Goal: Check status: Check status

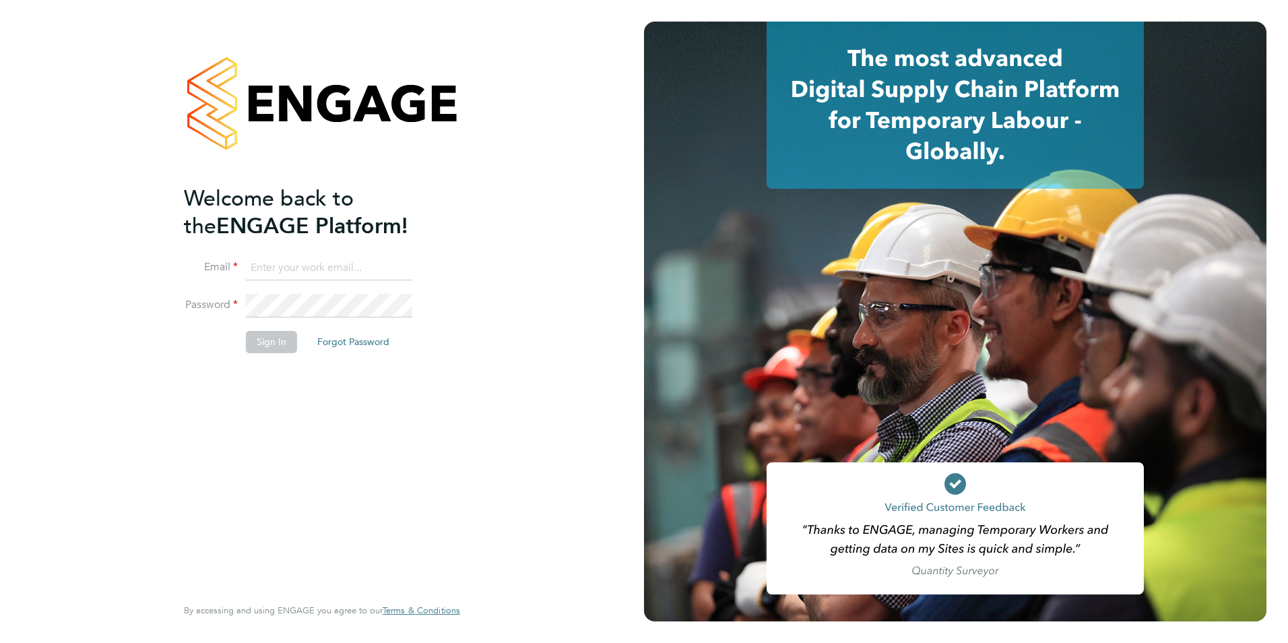
type input "[EMAIL_ADDRESS][DOMAIN_NAME]"
click at [259, 350] on button "Sign In" at bounding box center [271, 342] width 51 height 22
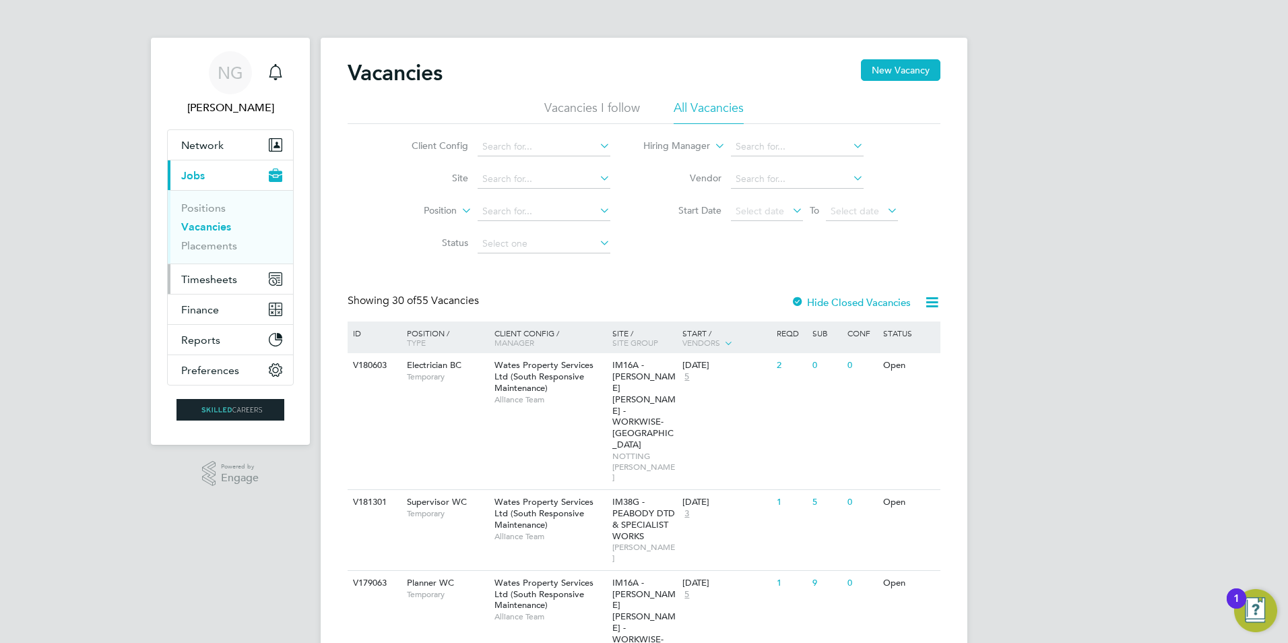
click at [205, 282] on span "Timesheets" at bounding box center [209, 279] width 56 height 13
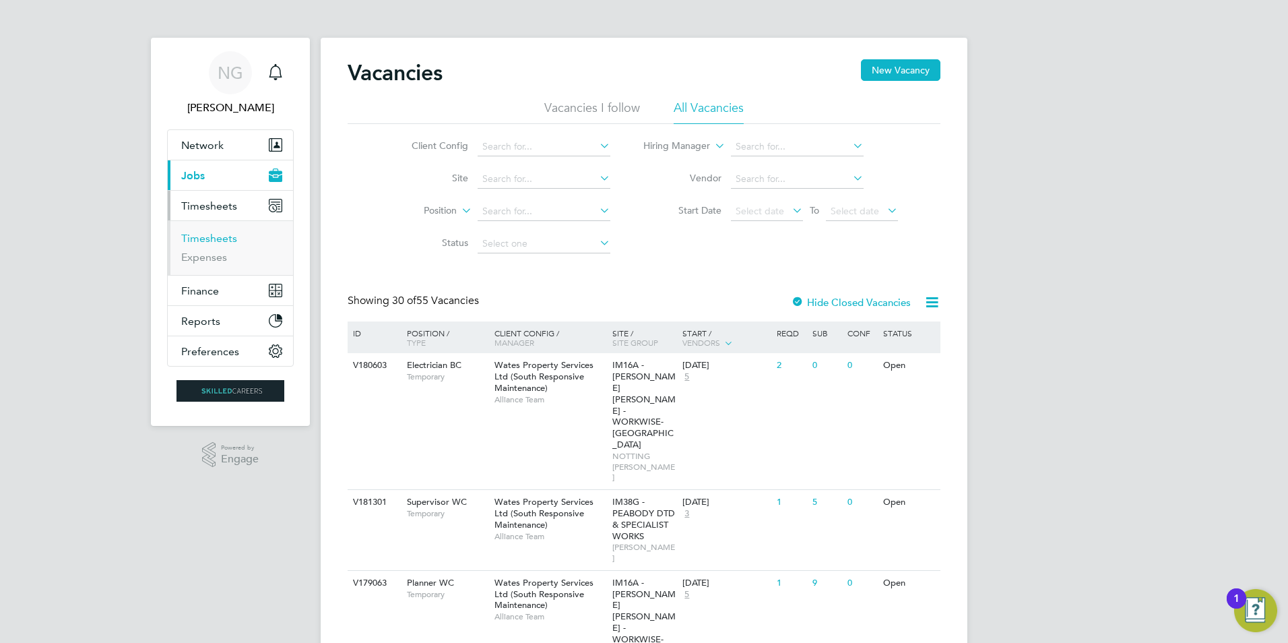
click at [219, 237] on link "Timesheets" at bounding box center [209, 238] width 56 height 13
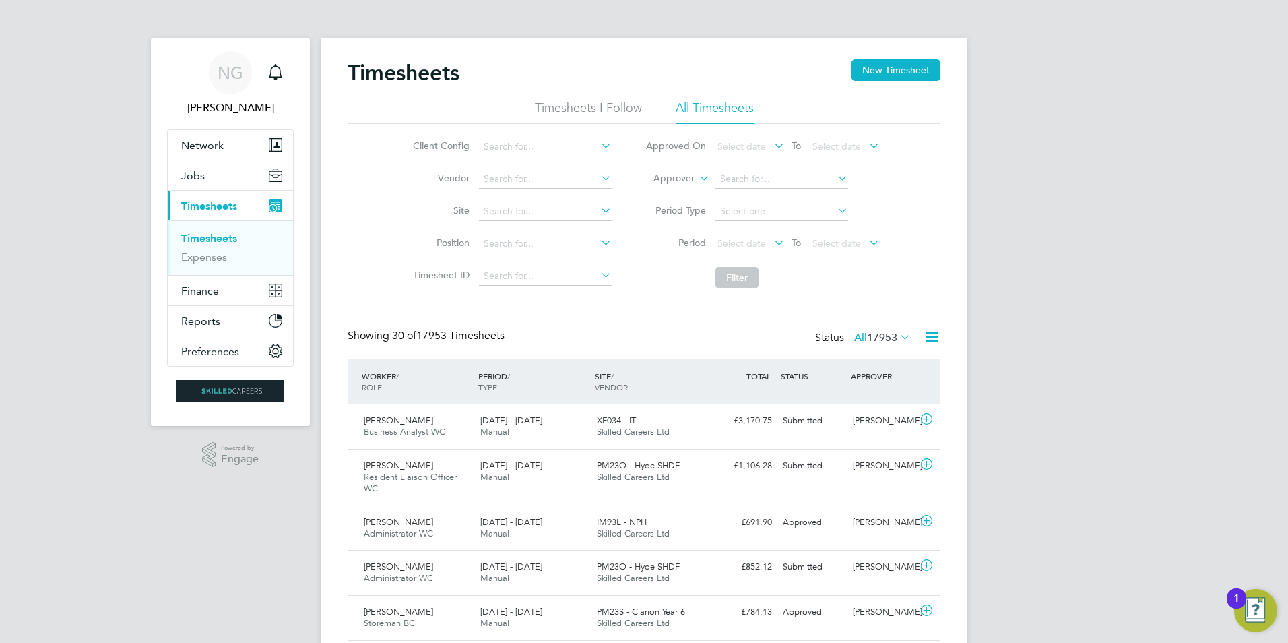
click at [724, 105] on li "All Timesheets" at bounding box center [715, 112] width 78 height 24
click at [534, 207] on input at bounding box center [545, 211] width 133 height 19
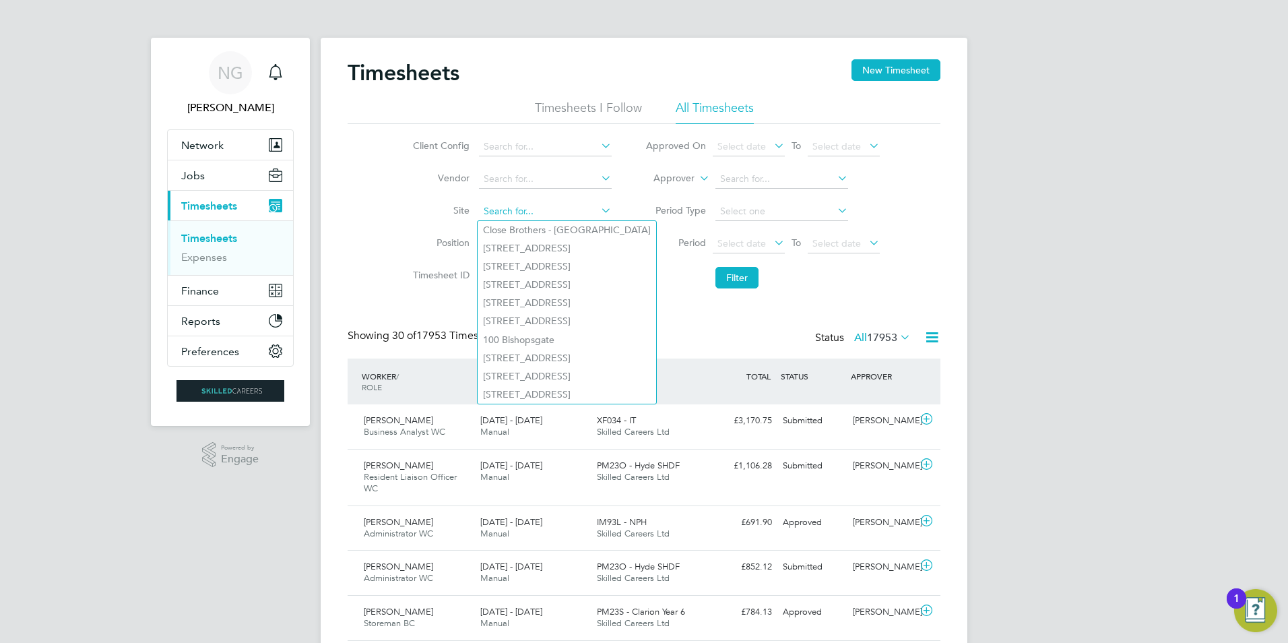
click at [502, 214] on input at bounding box center [545, 211] width 133 height 19
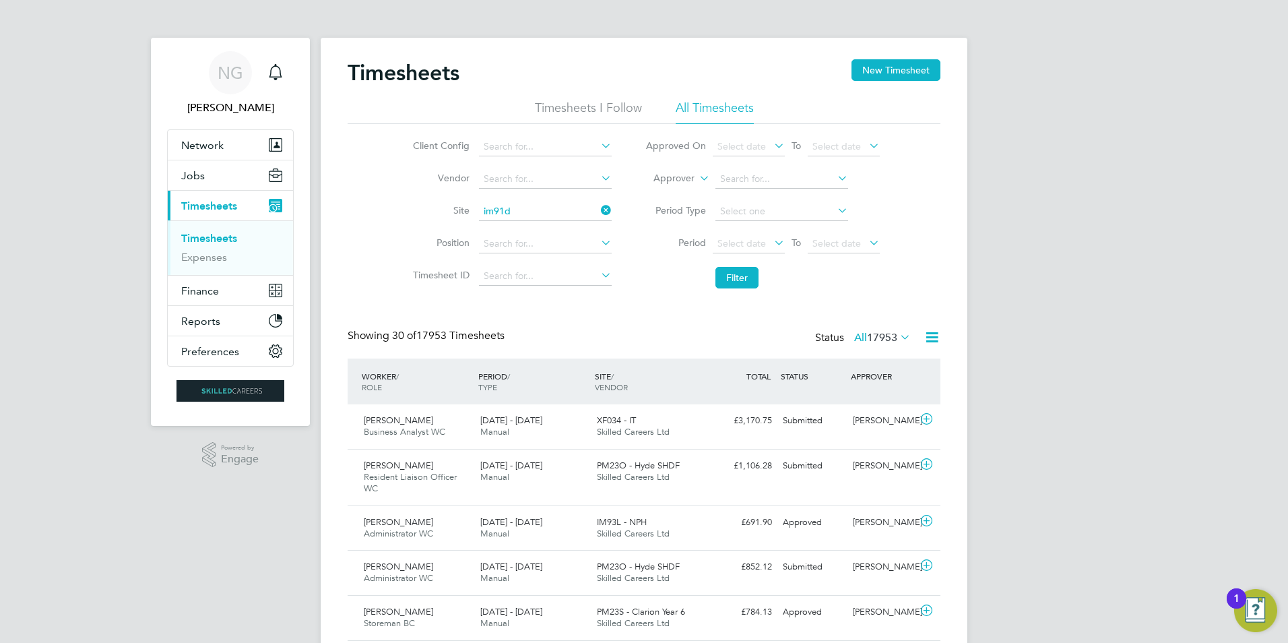
click at [547, 228] on li "IM91D - (RM) Stonewater Ltd (Lot 3) - PPP - Reactive & Planned Maintenance Works" at bounding box center [661, 230] width 366 height 18
type input "IM91D - (RM) Stonewater Ltd (Lot 3) - PPP - Reactive & Planned Maintenance Works"
click at [771, 247] on icon at bounding box center [771, 242] width 0 height 19
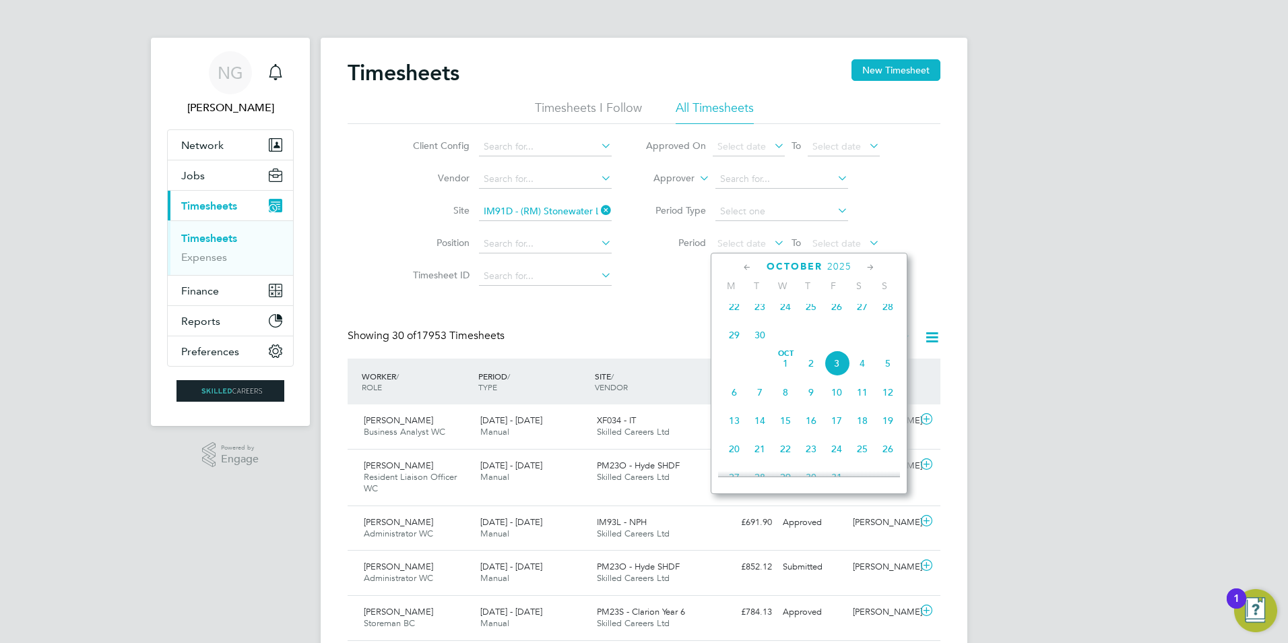
click at [750, 266] on icon at bounding box center [747, 267] width 13 height 15
click at [864, 317] on span "3" at bounding box center [863, 317] width 26 height 26
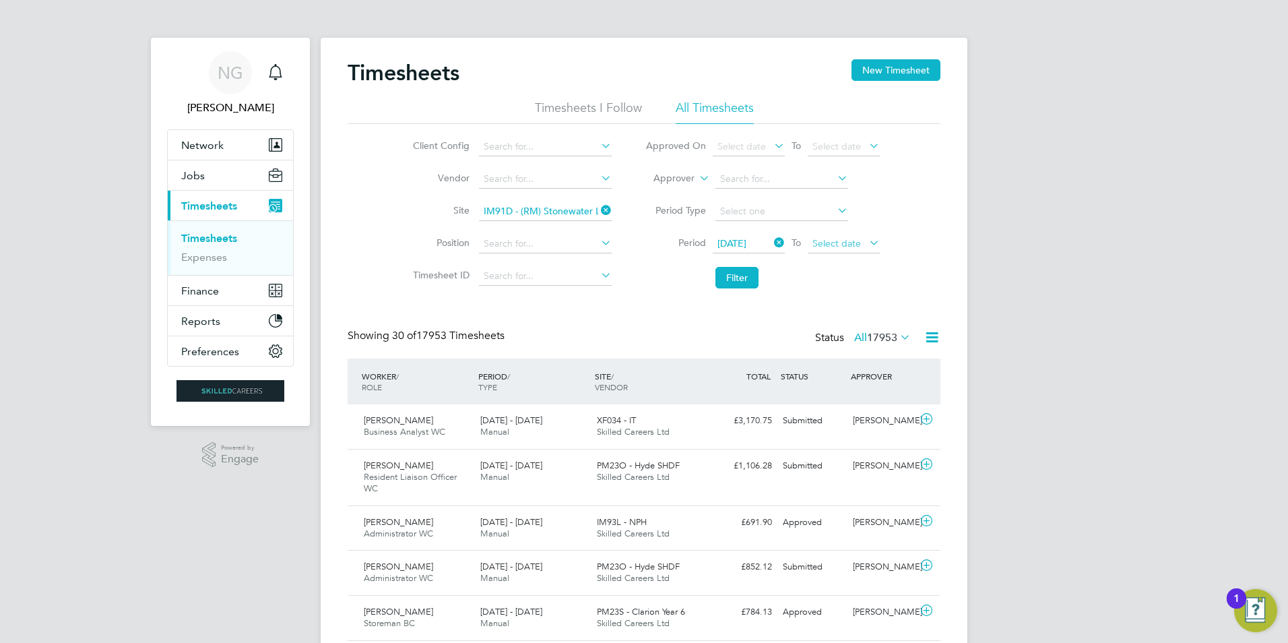
click at [863, 243] on span "Select date" at bounding box center [844, 244] width 72 height 18
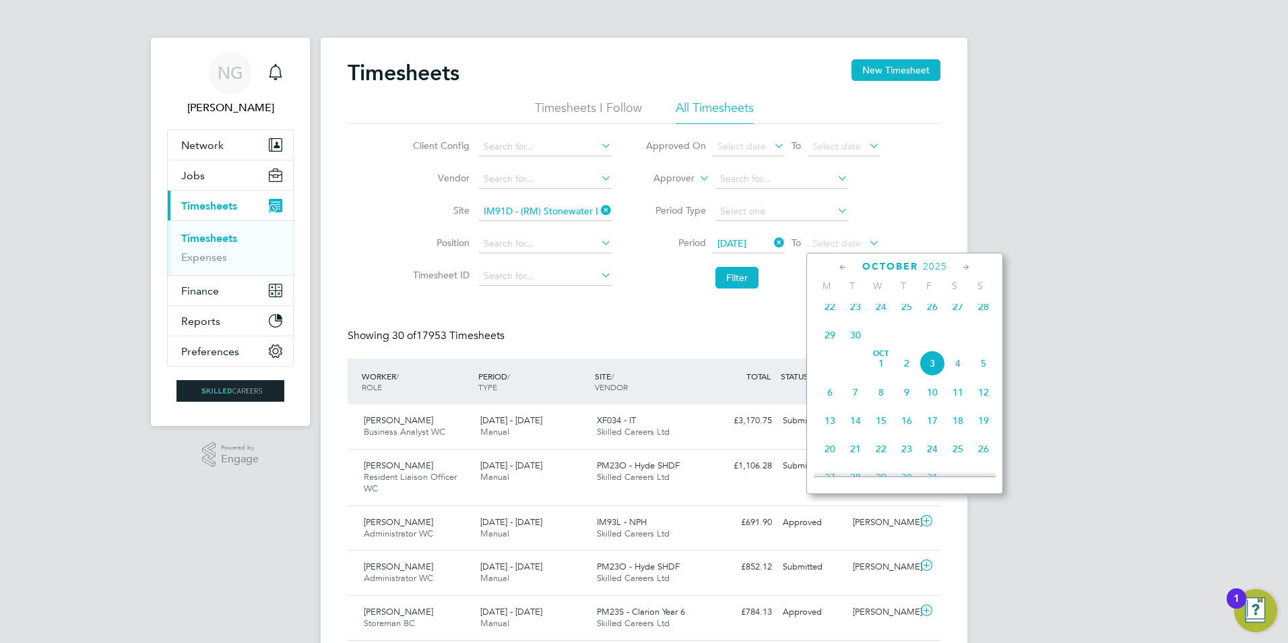
click at [841, 265] on icon at bounding box center [843, 267] width 13 height 15
click at [930, 344] on span "9" at bounding box center [933, 345] width 26 height 26
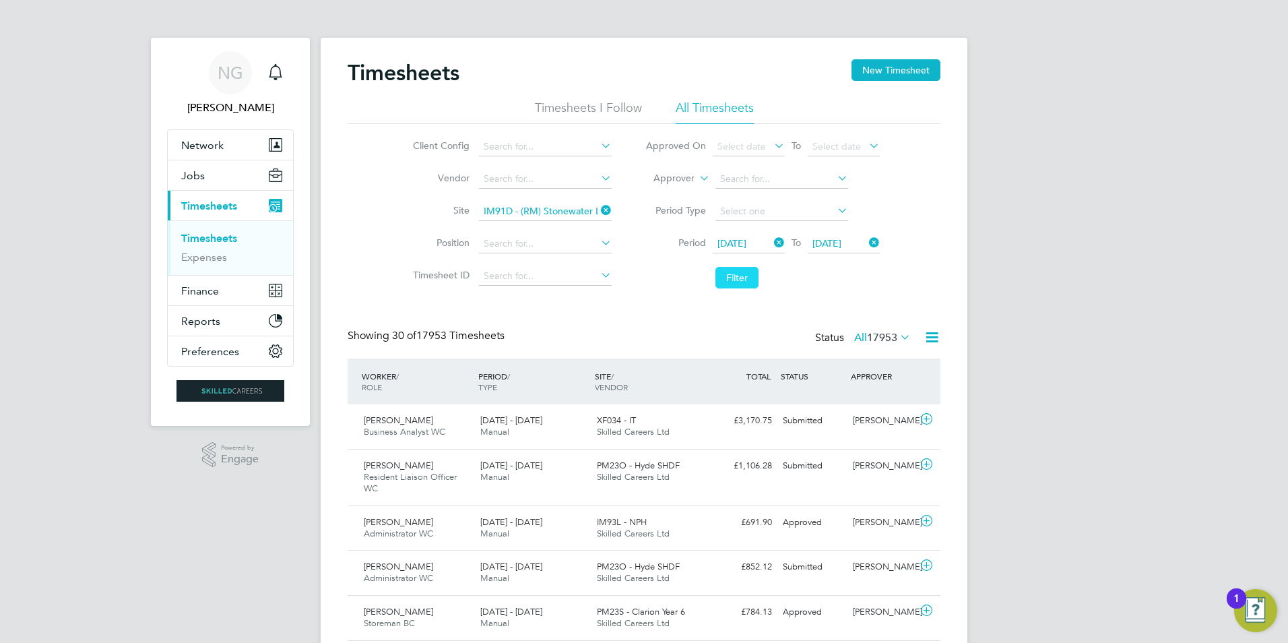
click at [742, 281] on button "Filter" at bounding box center [736, 278] width 43 height 22
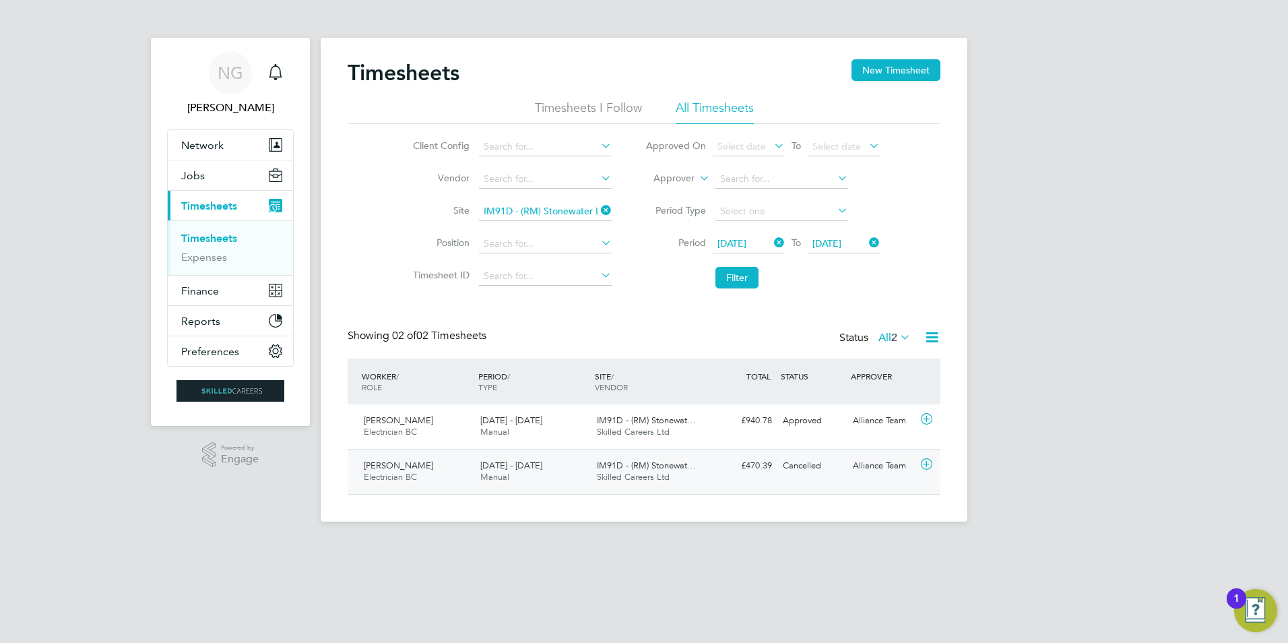
click at [532, 467] on span "3 - 9 May 2025" at bounding box center [511, 464] width 62 height 11
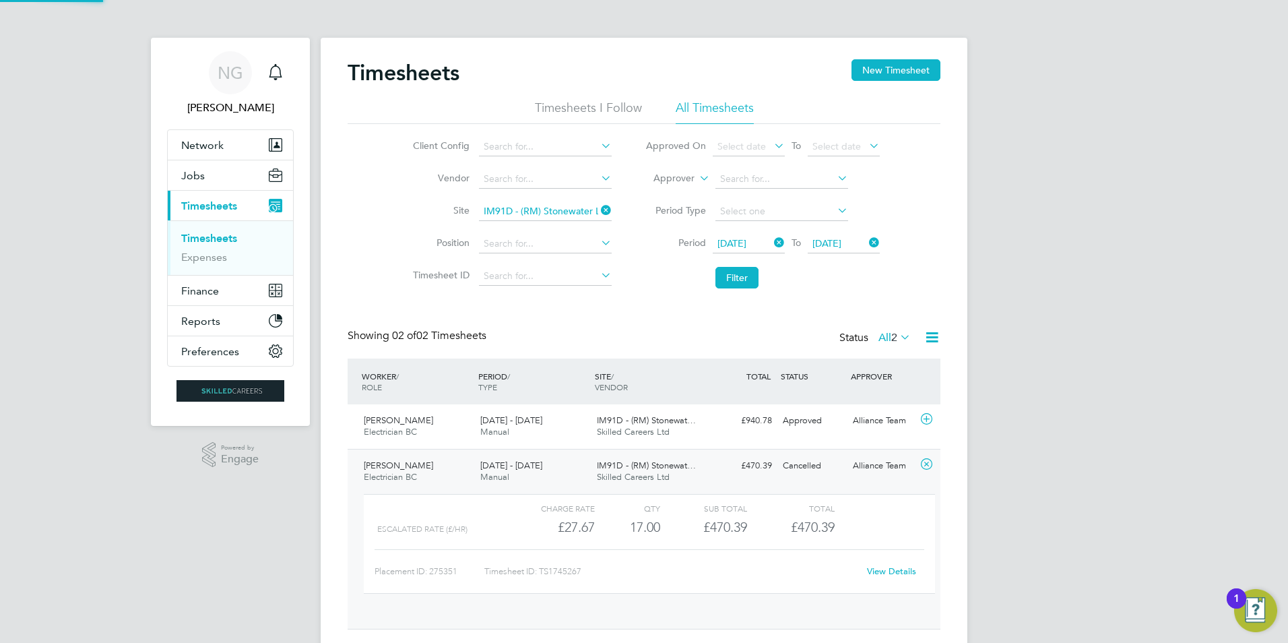
scroll to position [23, 131]
click at [558, 426] on div "3 - 9 May 2025 Manual" at bounding box center [533, 427] width 117 height 34
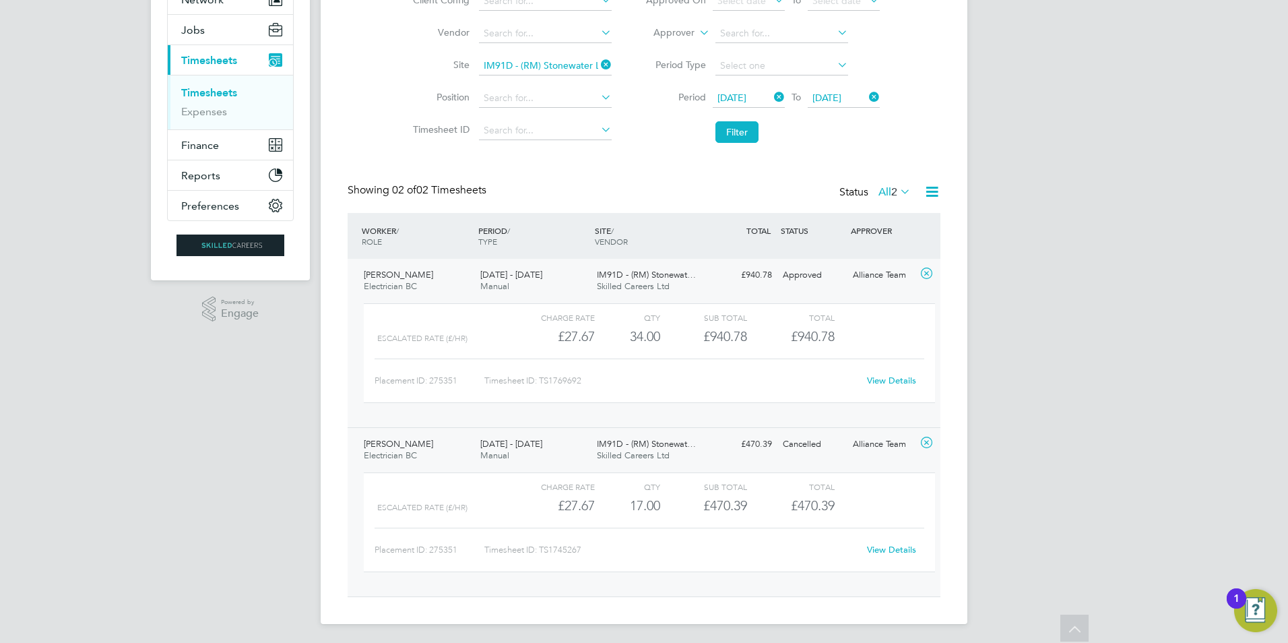
scroll to position [148, 0]
click at [652, 278] on div "IM91D - (RM) Stonewat… Skilled Careers Ltd" at bounding box center [649, 278] width 117 height 34
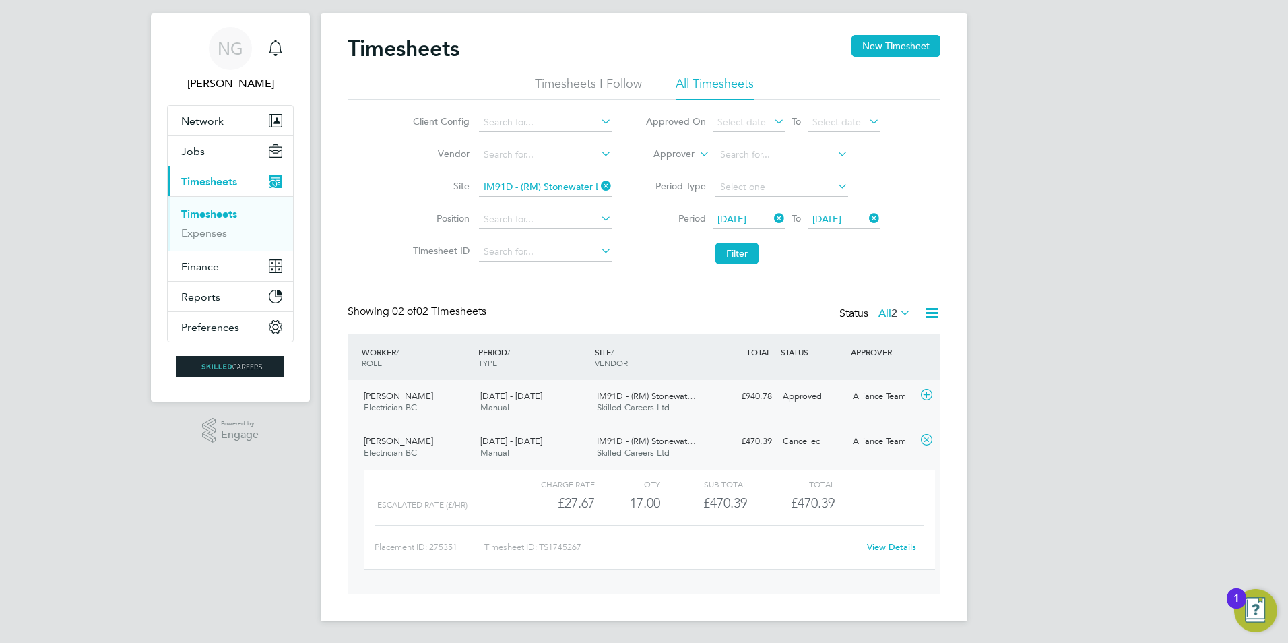
click at [643, 392] on span "IM91D - (RM) Stonewat…" at bounding box center [646, 395] width 99 height 11
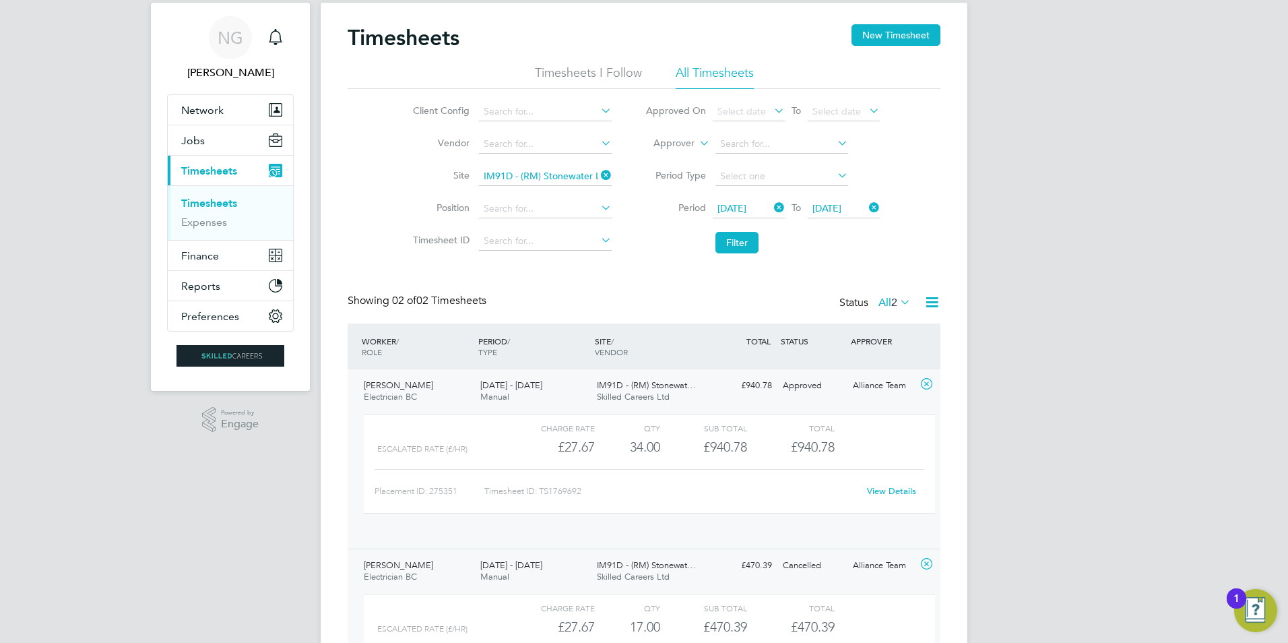
scroll to position [23, 131]
click at [890, 490] on link "View Details" at bounding box center [891, 490] width 49 height 11
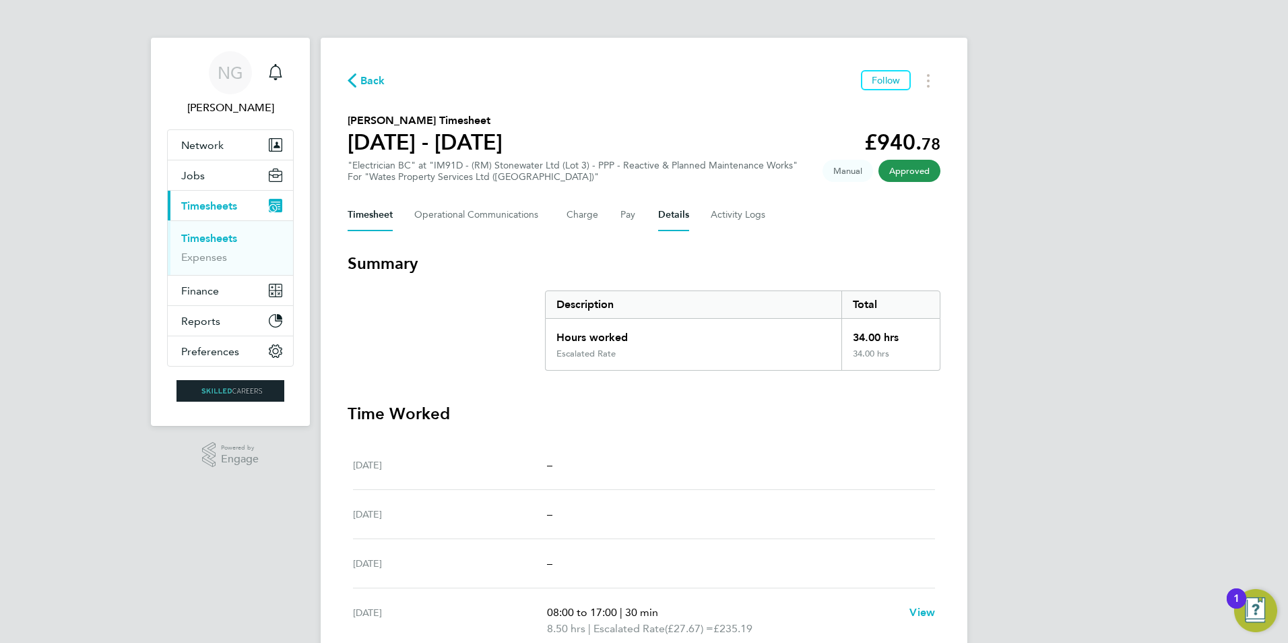
click at [675, 209] on button "Details" at bounding box center [673, 215] width 31 height 32
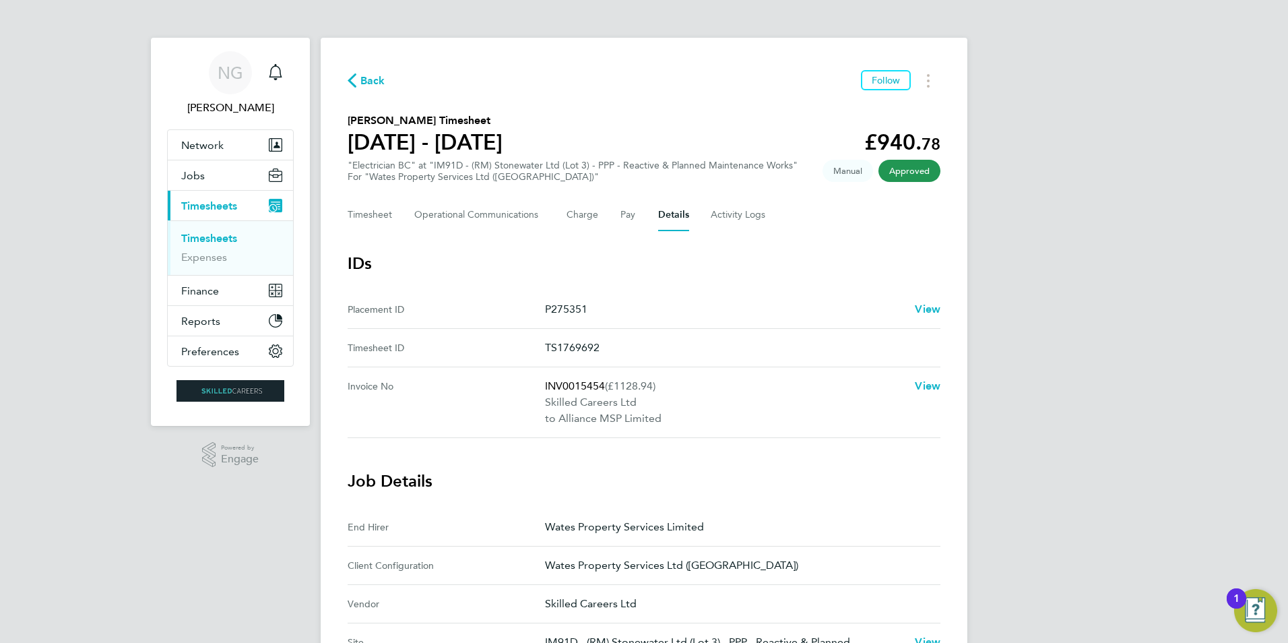
click at [378, 82] on span "Back" at bounding box center [372, 81] width 25 height 16
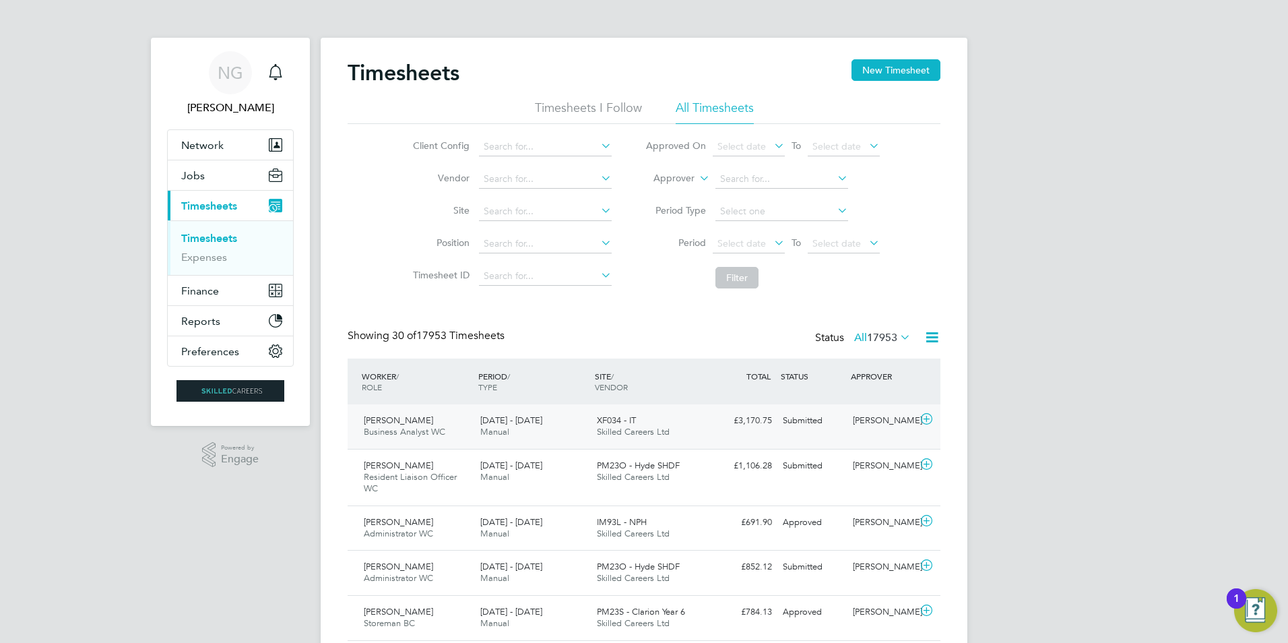
click at [609, 422] on span "XF034 - IT" at bounding box center [616, 419] width 39 height 11
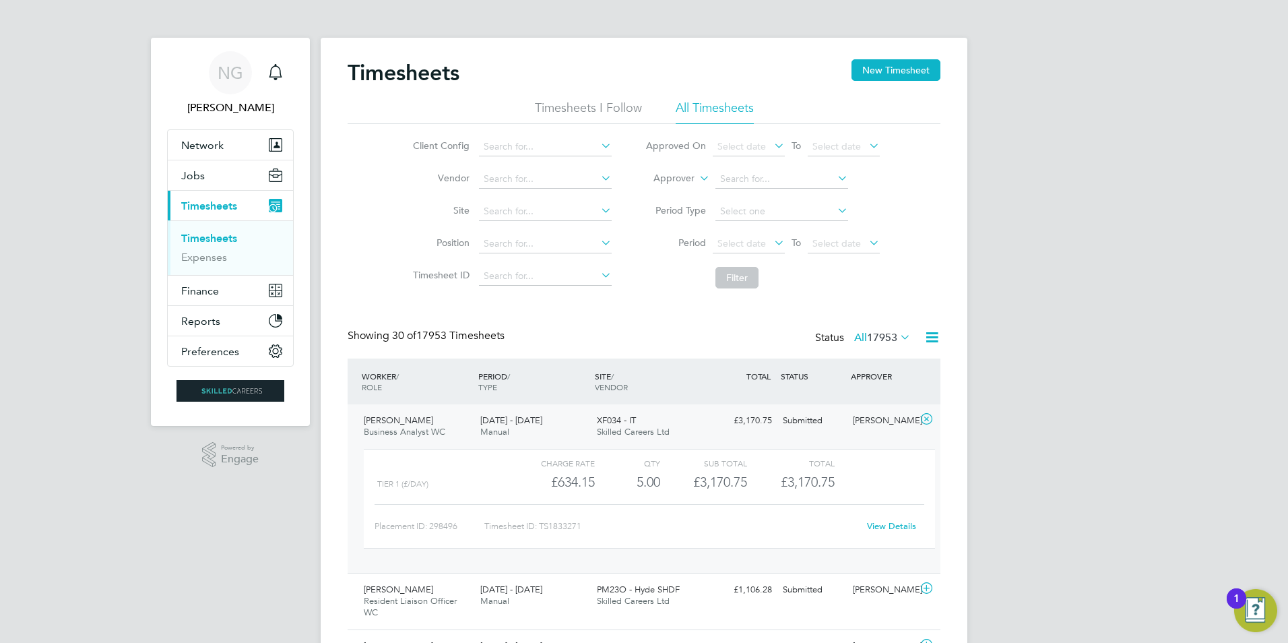
click at [887, 524] on link "View Details" at bounding box center [891, 525] width 49 height 11
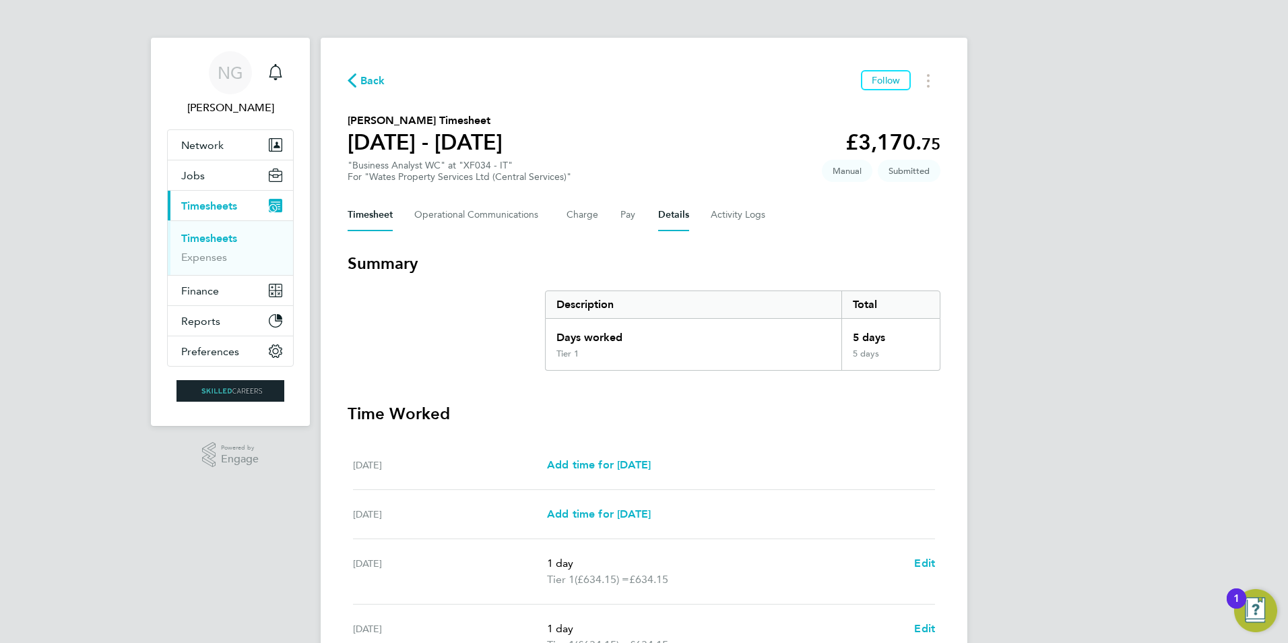
click at [668, 215] on button "Details" at bounding box center [673, 215] width 31 height 32
